Goal: Transaction & Acquisition: Purchase product/service

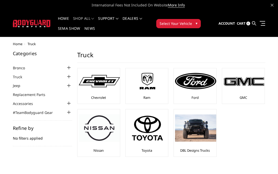
click at [95, 84] on img at bounding box center [99, 81] width 41 height 13
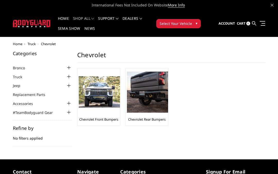
click at [98, 100] on img at bounding box center [99, 92] width 41 height 32
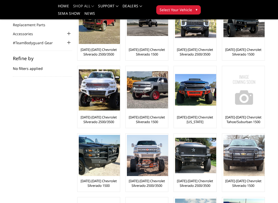
scroll to position [55, 0]
click at [206, 97] on img at bounding box center [195, 90] width 41 height 32
